Goal: Task Accomplishment & Management: Use online tool/utility

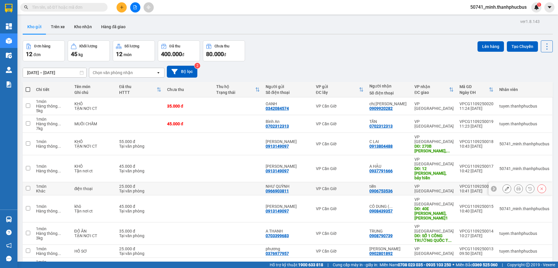
scroll to position [28, 0]
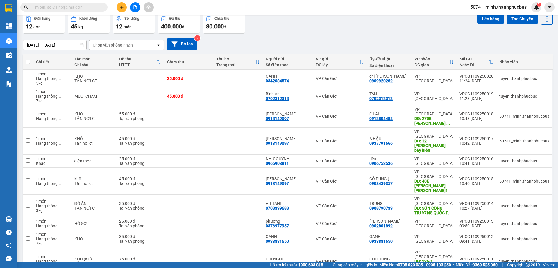
click at [522, 203] on span "20 / trang" at bounding box center [524, 203] width 19 height 6
drag, startPoint x: 28, startPoint y: 62, endPoint x: 29, endPoint y: 58, distance: 3.7
click at [28, 62] on span at bounding box center [28, 62] width 5 height 5
click at [28, 59] on input "checkbox" at bounding box center [28, 59] width 0 height 0
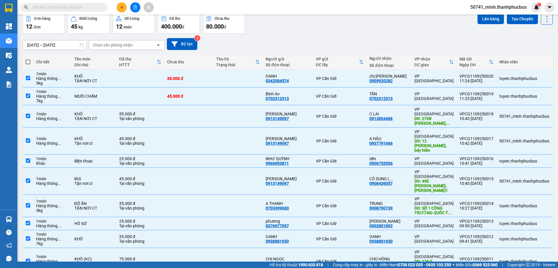
checkbox input "true"
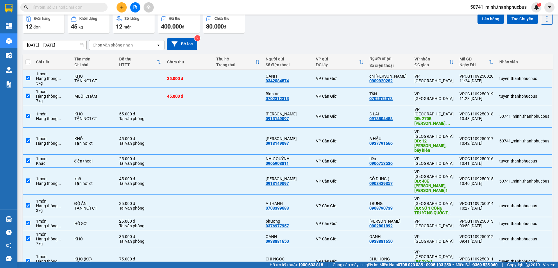
checkbox input "true"
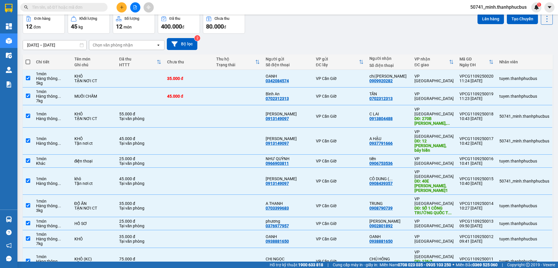
checkbox input "true"
click at [488, 19] on button "Lên hàng" at bounding box center [491, 19] width 26 height 10
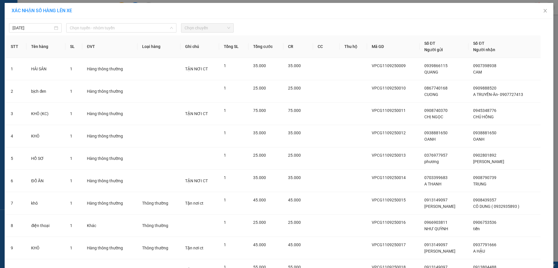
click at [86, 27] on span "Chọn tuyến - nhóm tuyến" at bounding box center [121, 28] width 103 height 9
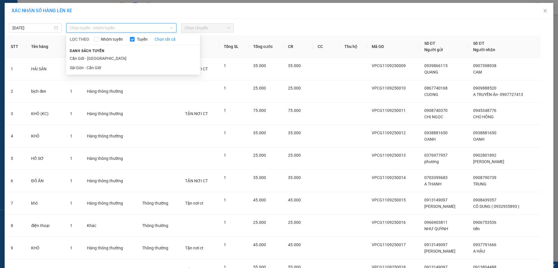
click at [88, 68] on li "Sài Gòn - Cần Giờ" at bounding box center [133, 67] width 134 height 9
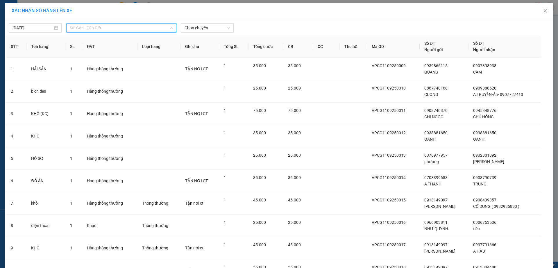
drag, startPoint x: 102, startPoint y: 24, endPoint x: 97, endPoint y: 44, distance: 20.5
click at [102, 24] on span "Sài Gòn - Cần Giờ" at bounding box center [121, 28] width 103 height 9
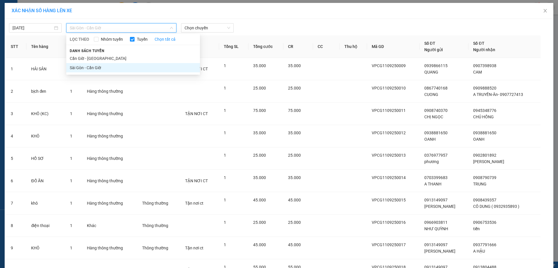
click at [75, 58] on li "Cần Giờ - Sài Gòn" at bounding box center [133, 58] width 134 height 9
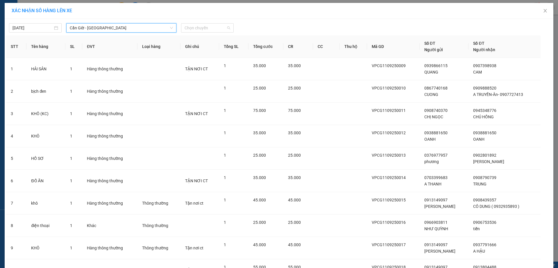
click at [197, 26] on span "Chọn chuyến" at bounding box center [208, 28] width 46 height 9
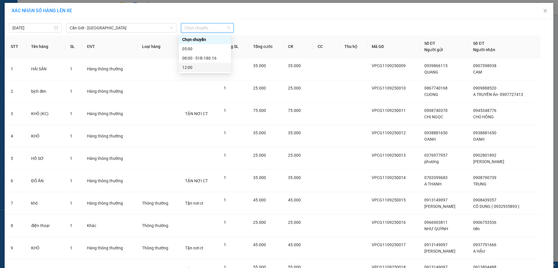
click at [187, 67] on div "12:00" at bounding box center [204, 67] width 45 height 6
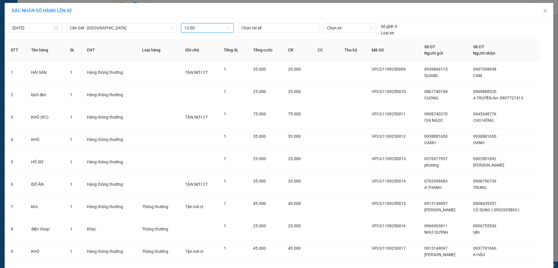
click at [337, 28] on span "Chọn xe" at bounding box center [349, 28] width 45 height 9
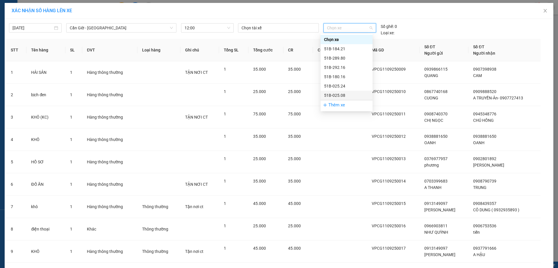
click at [337, 93] on div "51B-025.08" at bounding box center [346, 95] width 45 height 6
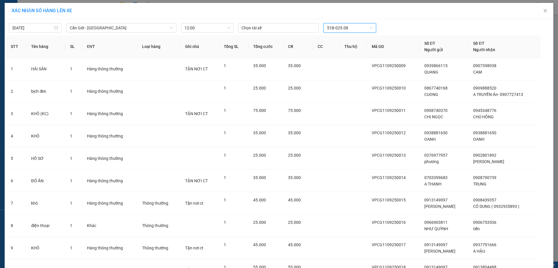
click at [277, 27] on div at bounding box center [279, 27] width 78 height 7
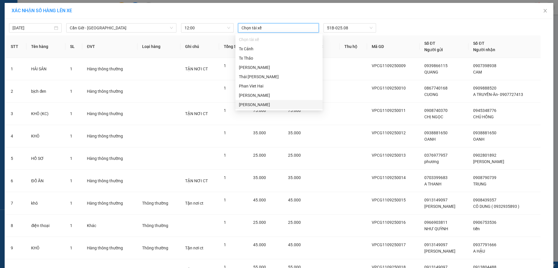
click at [244, 103] on div "Lê Văn Hòa" at bounding box center [279, 104] width 80 height 6
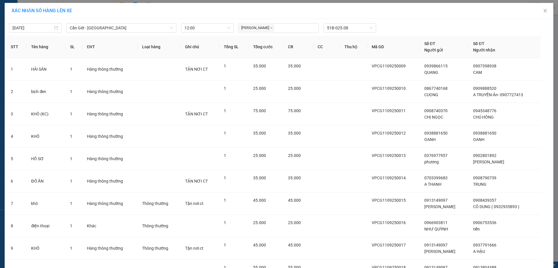
click at [439, 27] on div "Lê Văn Hòa 51B-025.08" at bounding box center [350, 28] width 228 height 10
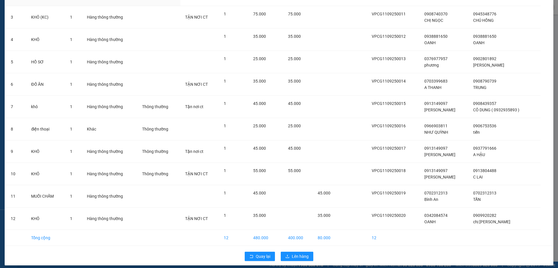
scroll to position [101, 0]
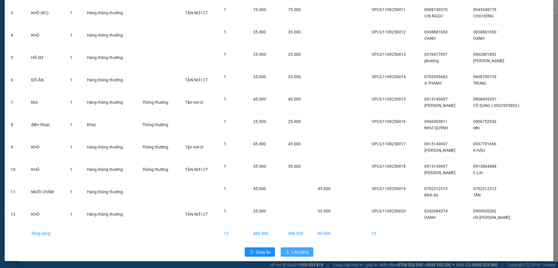
click at [296, 252] on span "Lên hàng" at bounding box center [300, 252] width 17 height 6
